Goal: Information Seeking & Learning: Learn about a topic

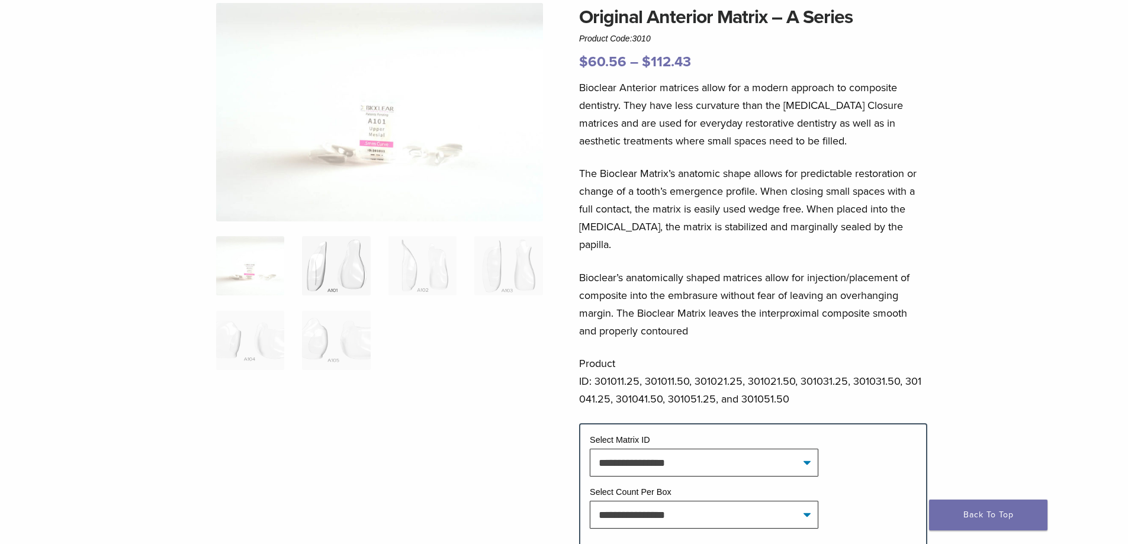
scroll to position [118, 0]
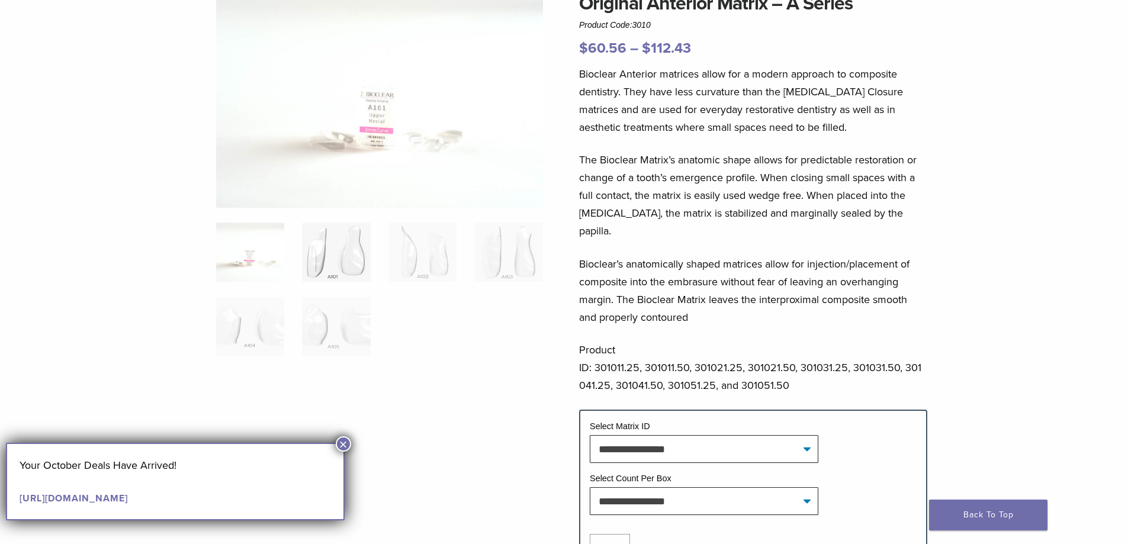
click at [339, 258] on img at bounding box center [336, 252] width 68 height 59
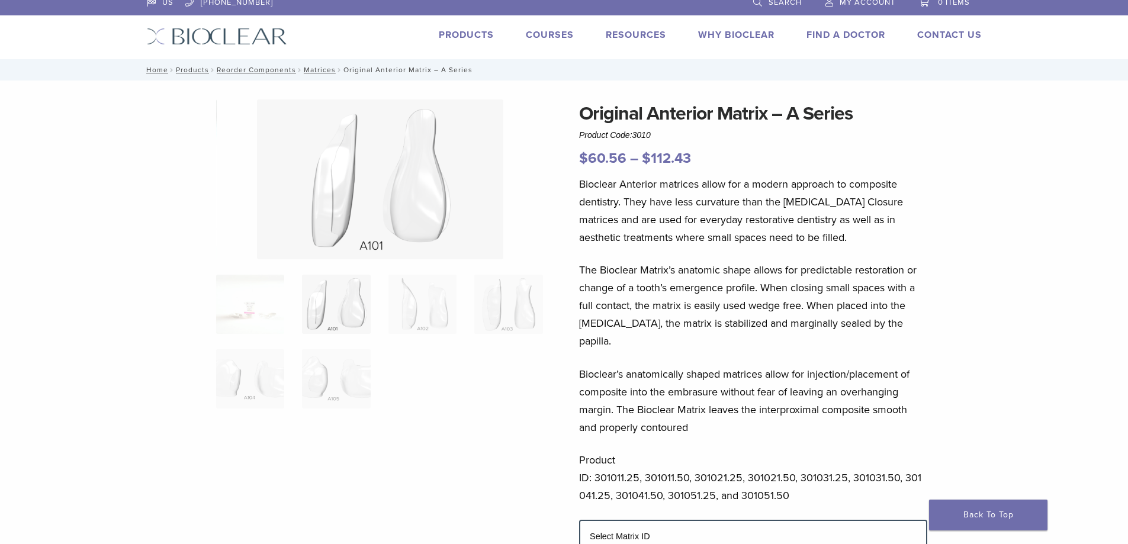
scroll to position [0, 0]
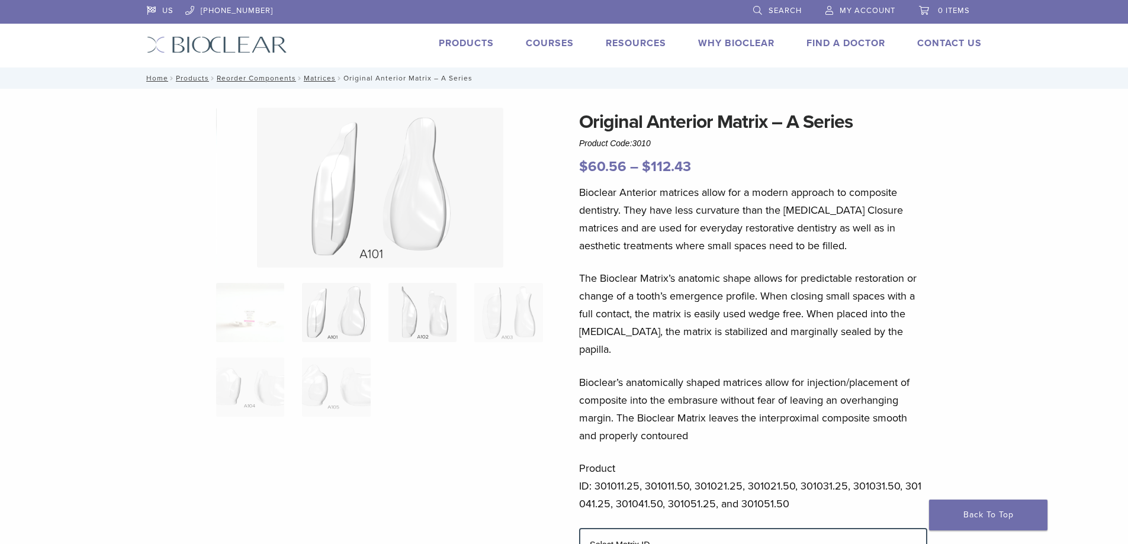
click at [427, 311] on img at bounding box center [423, 312] width 68 height 59
click at [520, 319] on img at bounding box center [508, 312] width 68 height 59
click at [353, 380] on img at bounding box center [336, 387] width 68 height 59
click at [268, 379] on img at bounding box center [250, 387] width 68 height 59
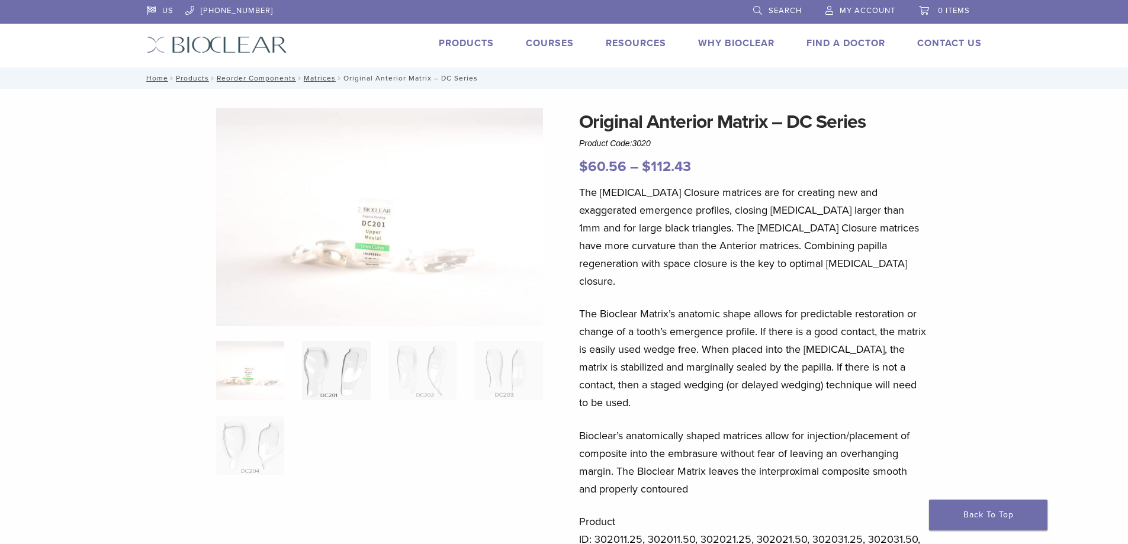
click at [329, 373] on img at bounding box center [336, 370] width 68 height 59
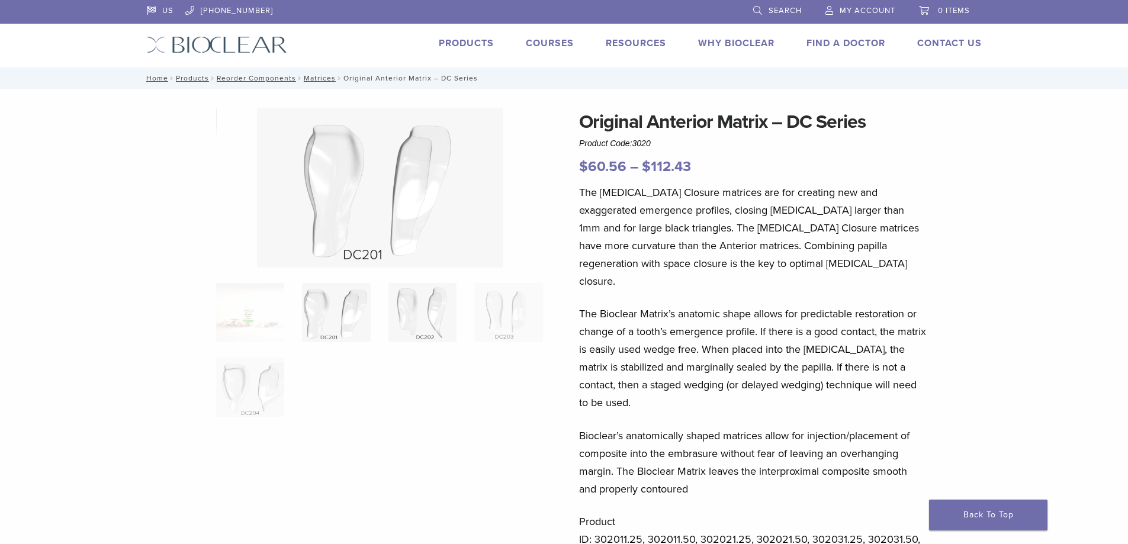
click at [410, 324] on img at bounding box center [423, 312] width 68 height 59
click at [506, 303] on img at bounding box center [508, 312] width 68 height 59
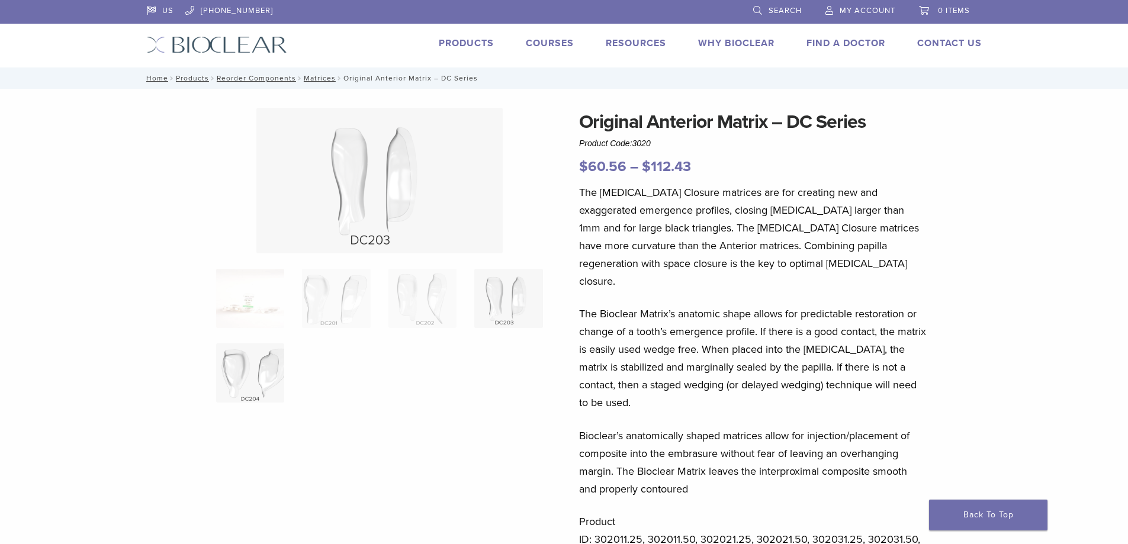
click at [238, 357] on img at bounding box center [250, 373] width 68 height 59
